Goal: Transaction & Acquisition: Purchase product/service

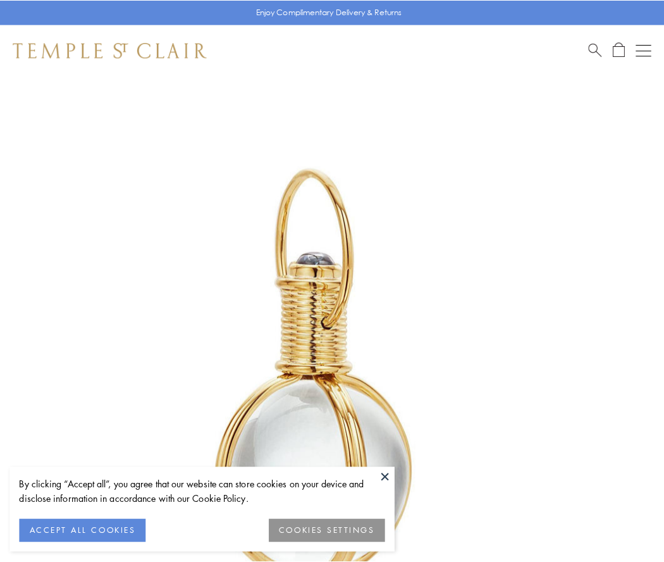
scroll to position [330, 0]
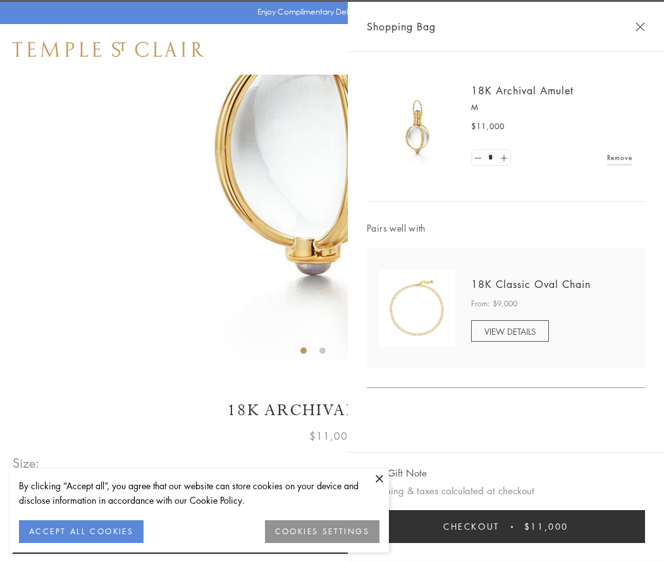
click at [506, 526] on button "Checkout $11,000" at bounding box center [506, 526] width 278 height 33
